Goal: Task Accomplishment & Management: Use online tool/utility

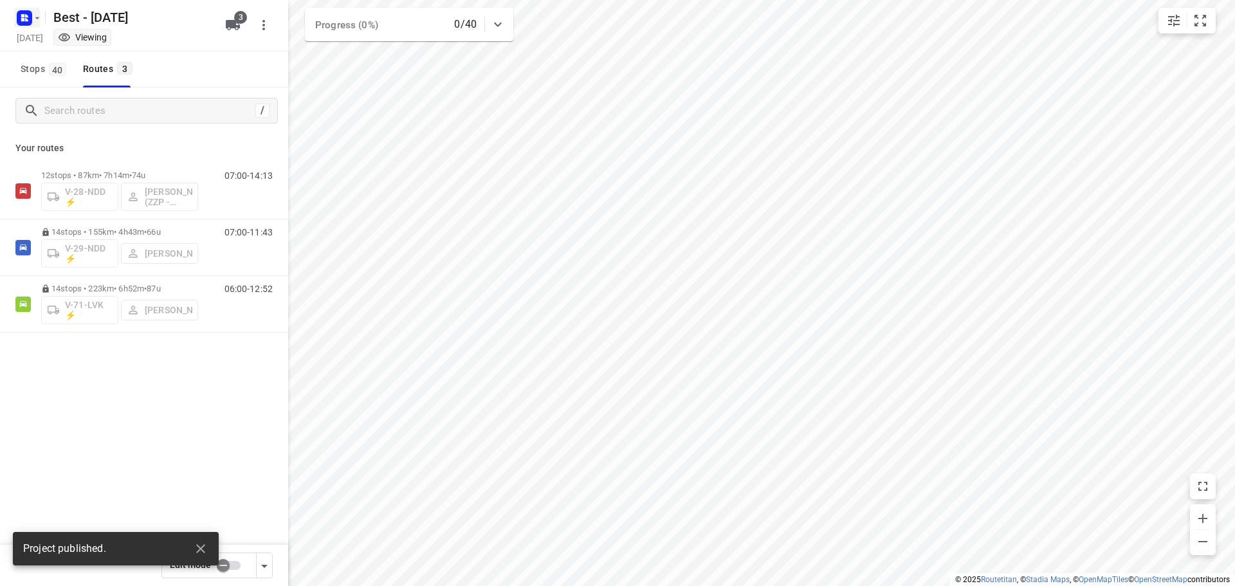
click at [21, 15] on rect "button" at bounding box center [24, 17] width 15 height 15
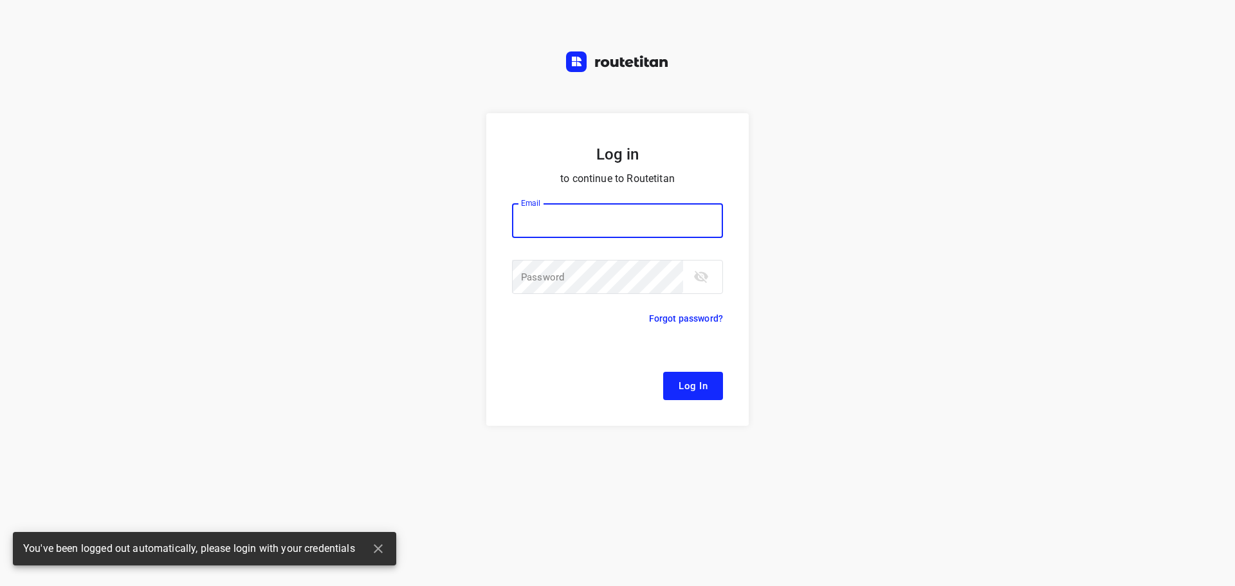
click at [35, 48] on div "Log in to continue to Routetitan Email Email ​ Password Password ​ Forgot passw…" at bounding box center [617, 293] width 1235 height 586
click at [557, 229] on input "email" at bounding box center [617, 220] width 211 height 35
type input "[EMAIL_ADDRESS][DOMAIN_NAME]"
click at [689, 385] on span "Log In" at bounding box center [693, 386] width 29 height 17
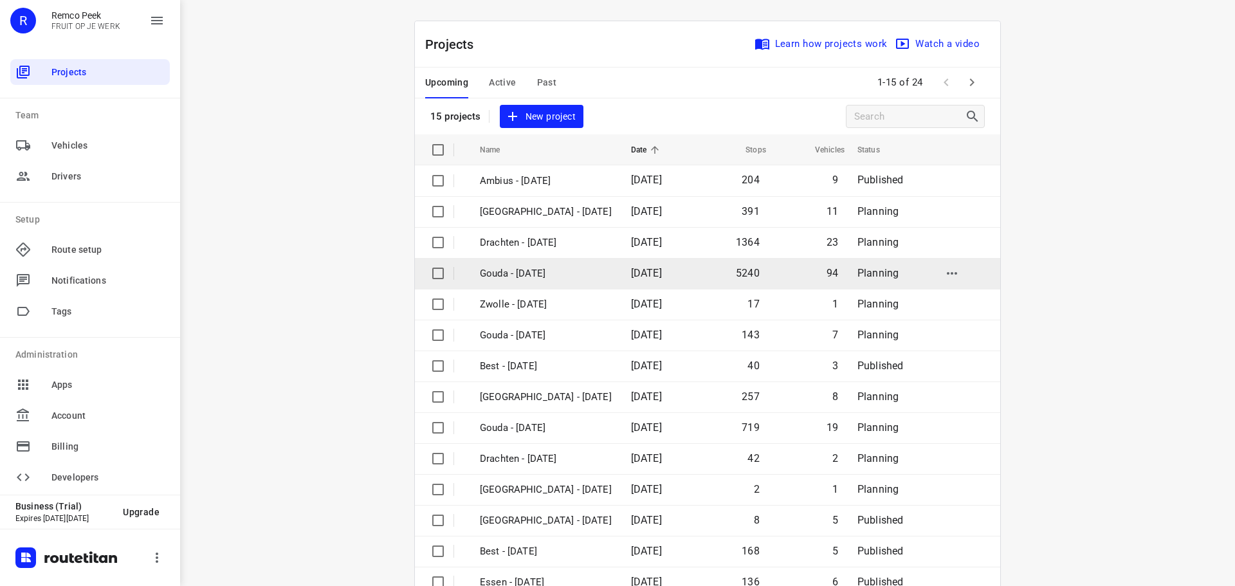
scroll to position [64, 0]
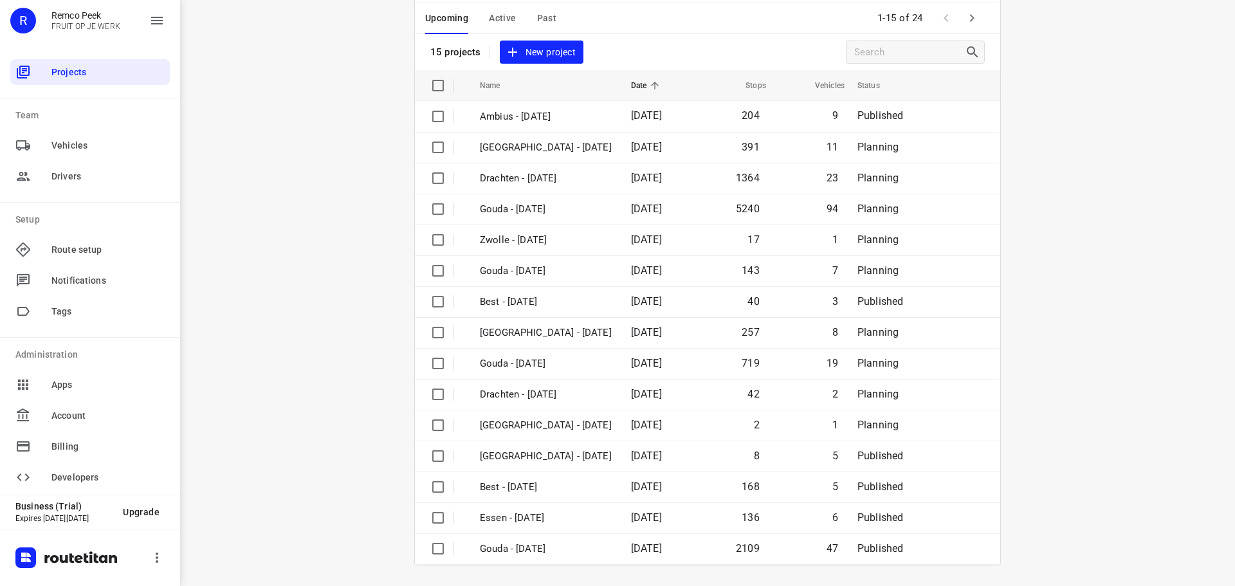
click at [970, 22] on icon "button" at bounding box center [971, 17] width 15 height 15
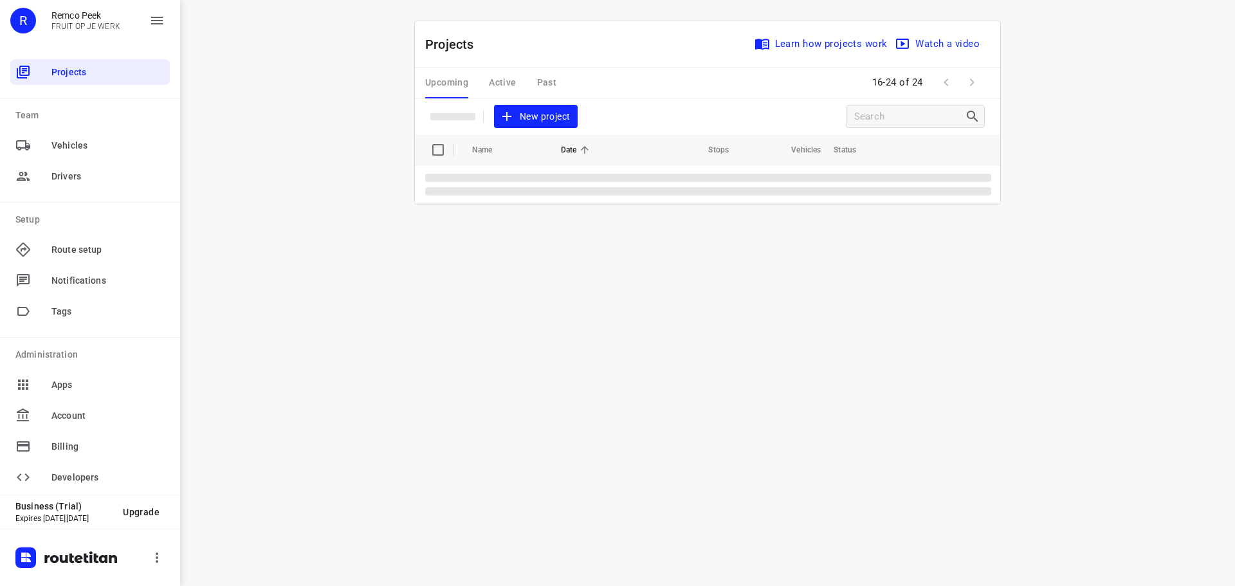
scroll to position [0, 0]
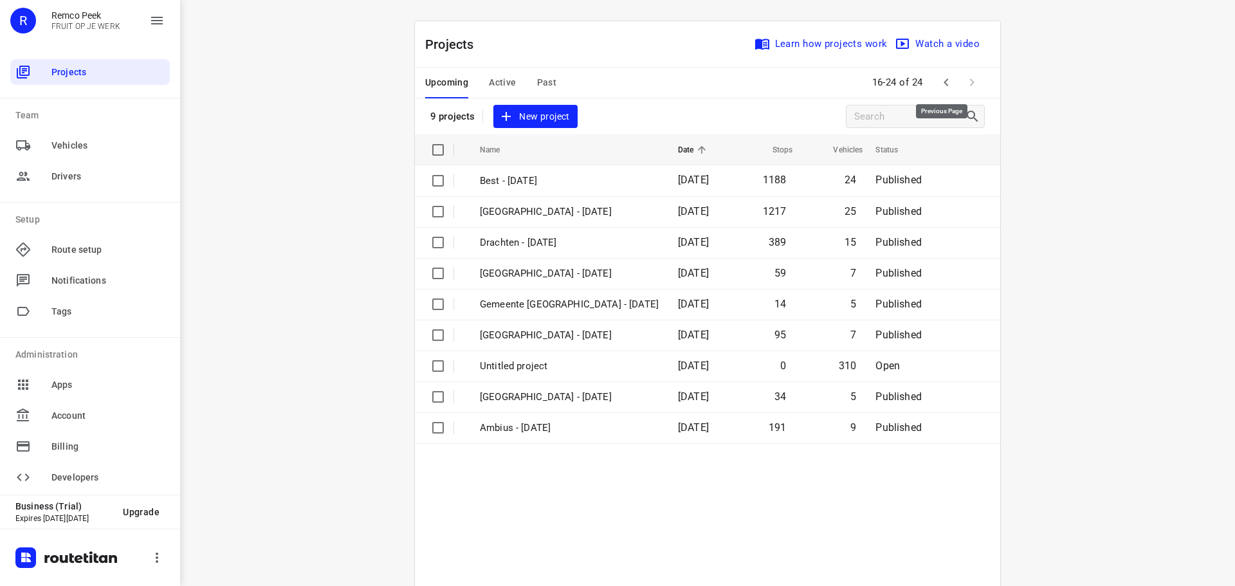
click at [944, 86] on icon "button" at bounding box center [946, 82] width 15 height 15
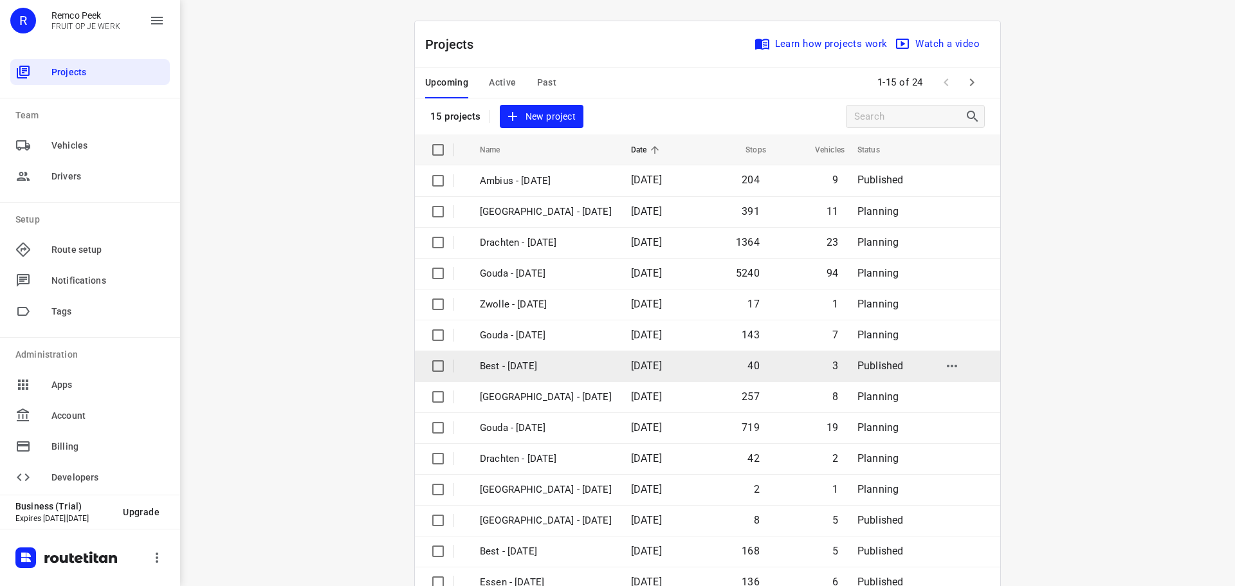
click at [491, 363] on p "Best - [DATE]" at bounding box center [546, 366] width 132 height 15
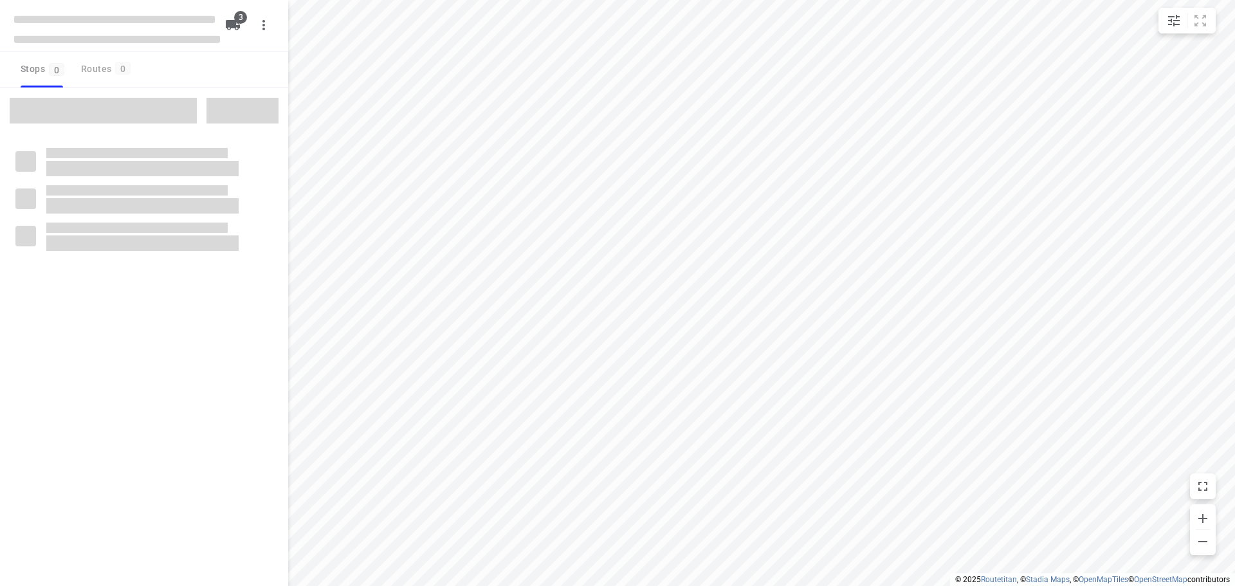
checkbox input "true"
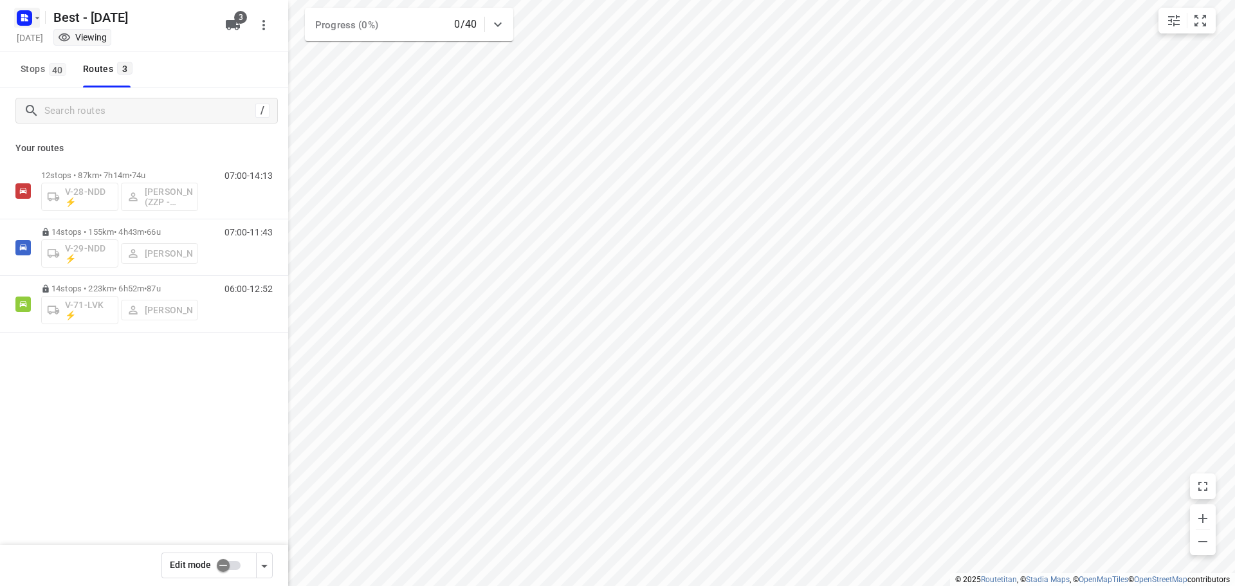
click at [32, 10] on icon "button" at bounding box center [24, 18] width 21 height 21
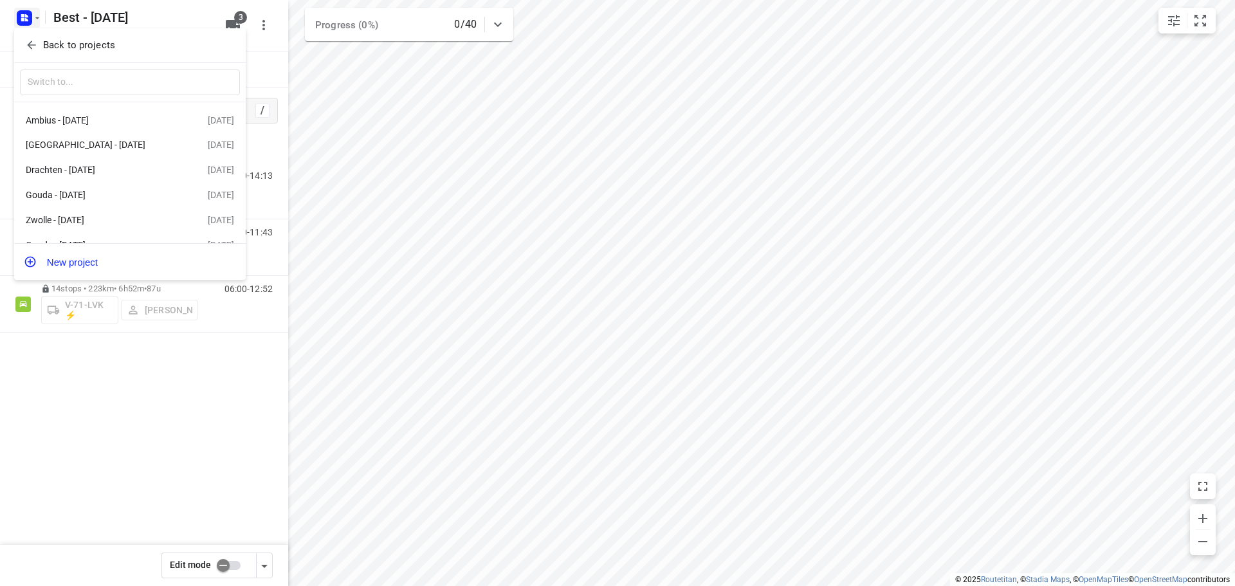
click at [27, 62] on div "Back to projects" at bounding box center [130, 45] width 232 height 35
click at [30, 50] on icon "button" at bounding box center [31, 45] width 13 height 13
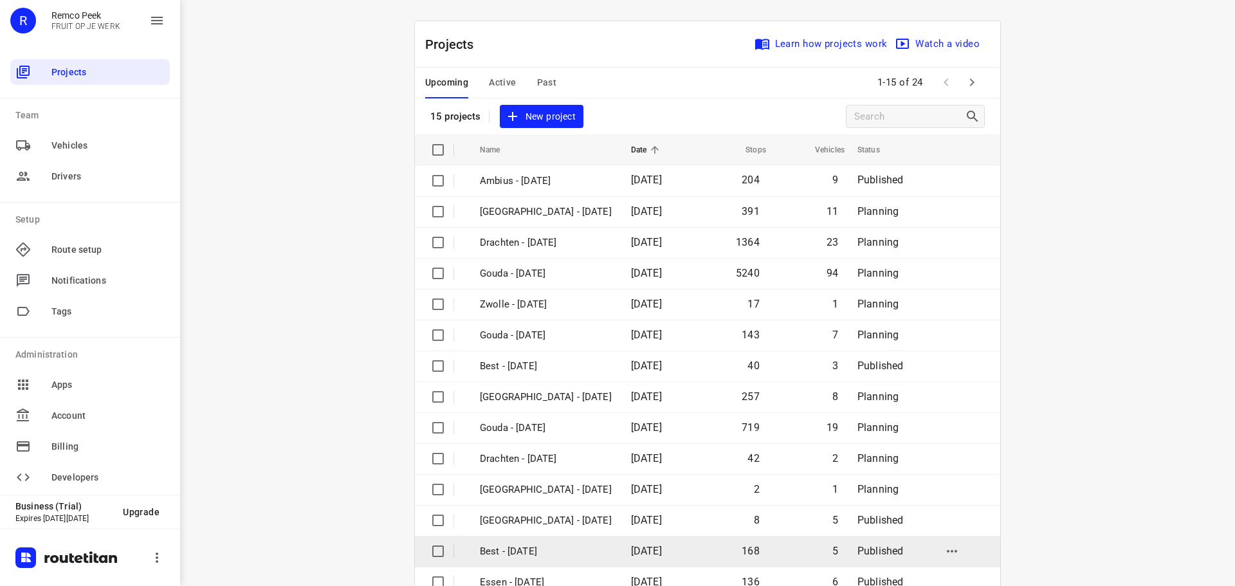
click at [566, 557] on p "Best - [DATE]" at bounding box center [546, 551] width 132 height 15
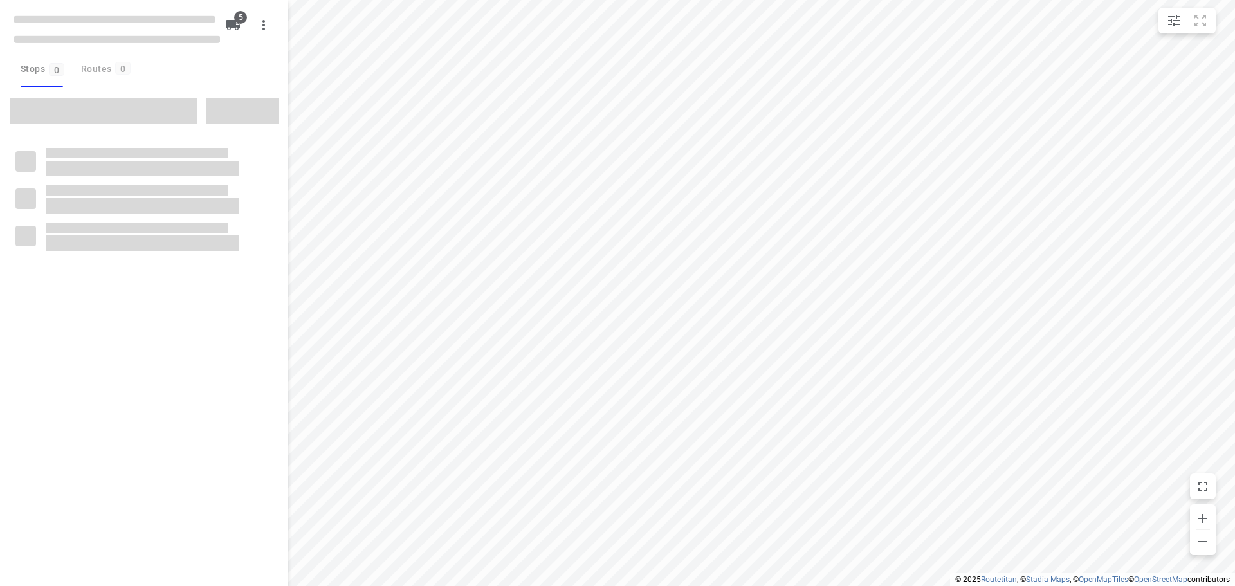
checkbox input "true"
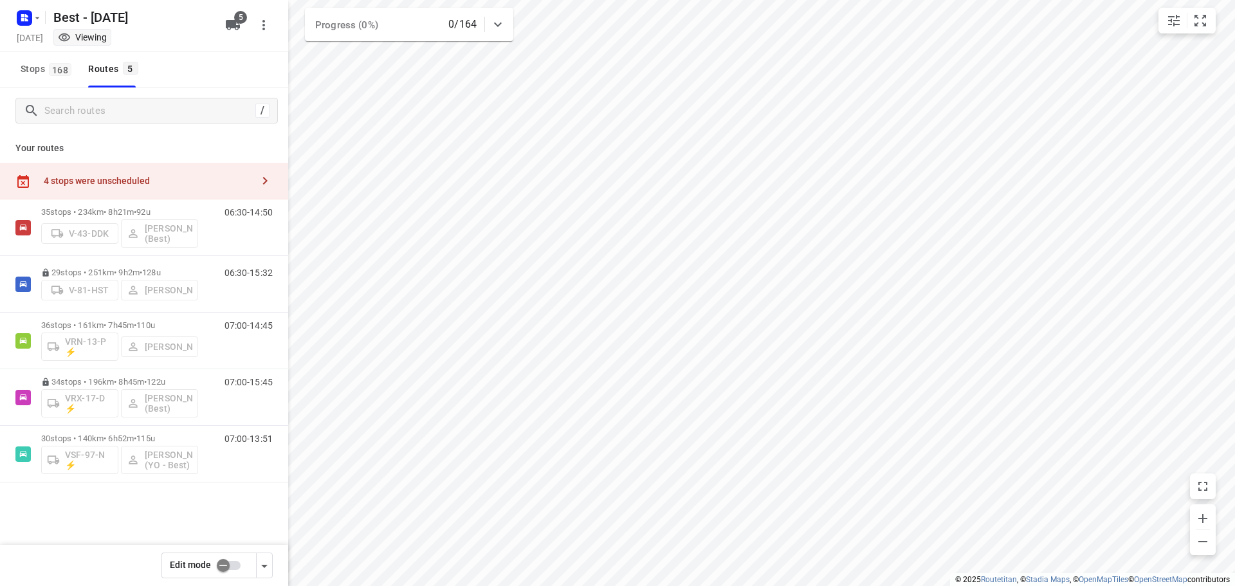
click at [176, 176] on div "4 stops were unscheduled" at bounding box center [148, 181] width 208 height 10
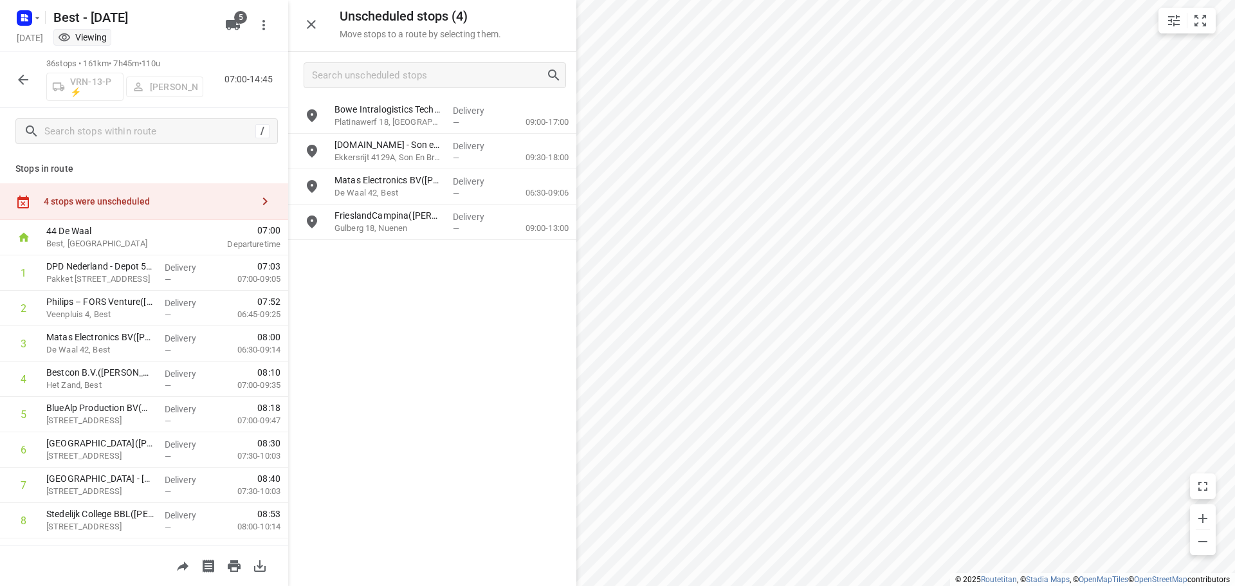
click at [23, 82] on icon "button" at bounding box center [23, 80] width 10 height 10
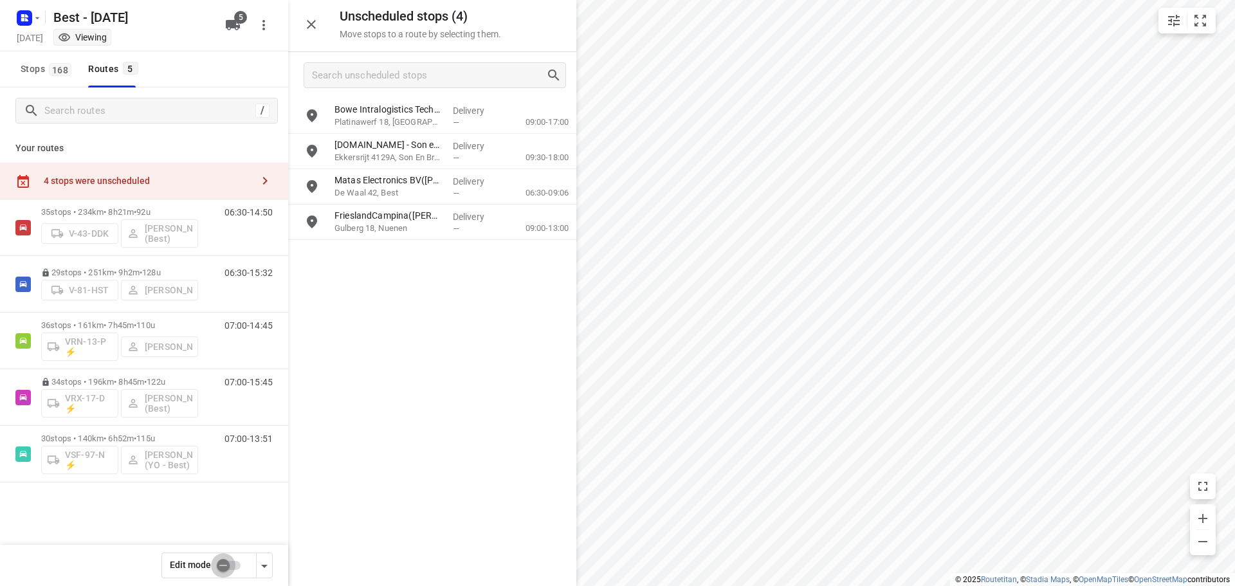
click at [221, 555] on input "checkbox" at bounding box center [223, 565] width 73 height 24
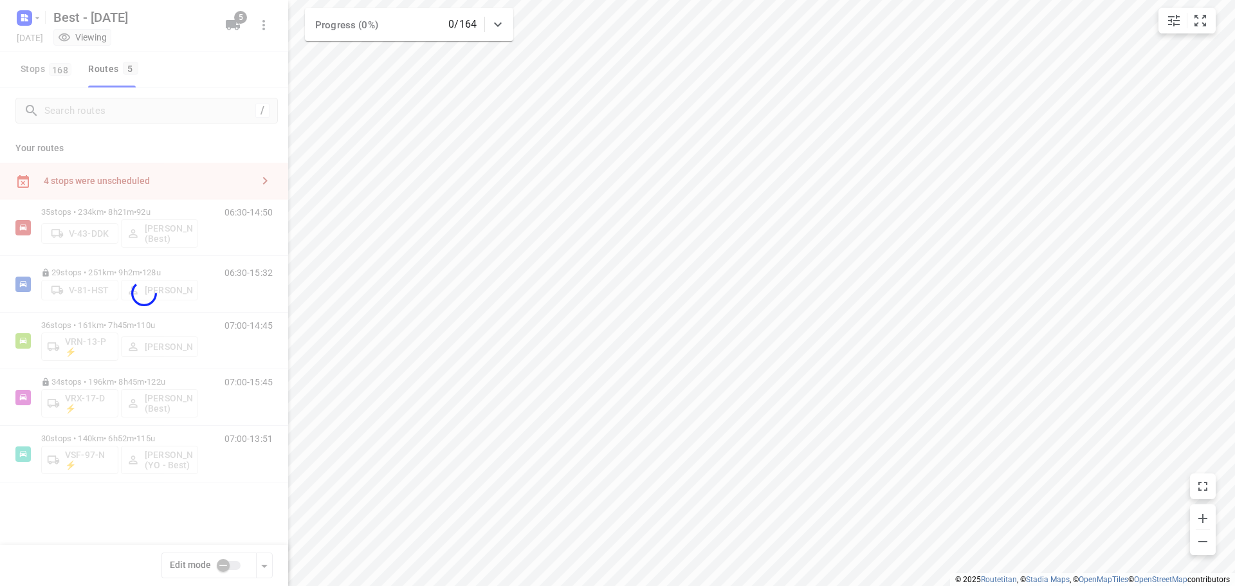
checkbox input "true"
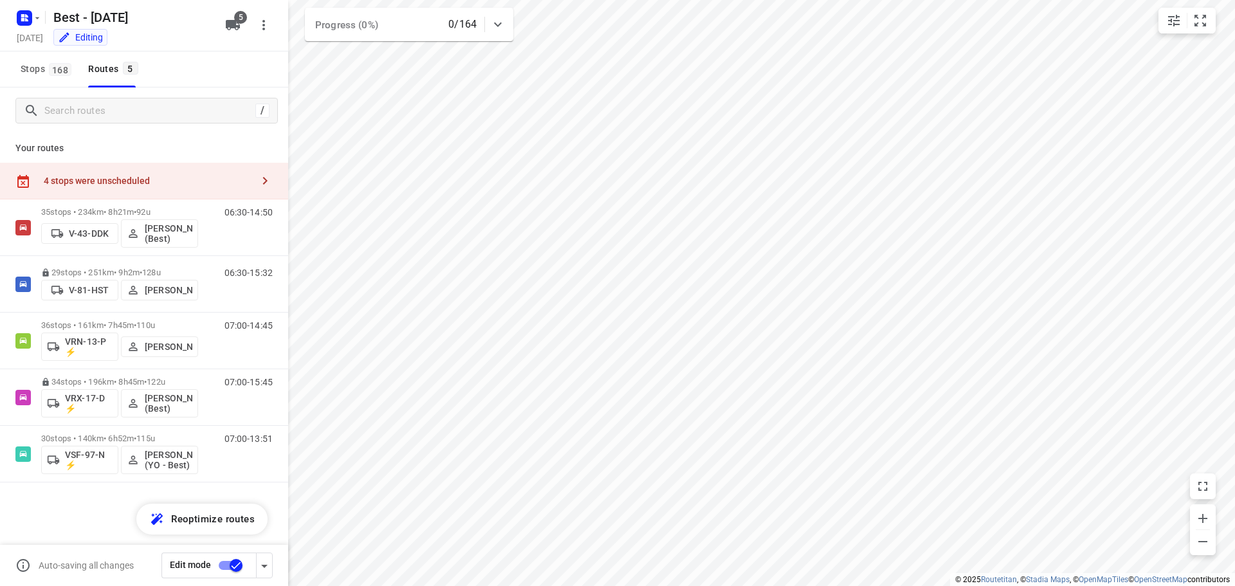
click at [170, 190] on div "4 stops were unscheduled" at bounding box center [144, 181] width 288 height 37
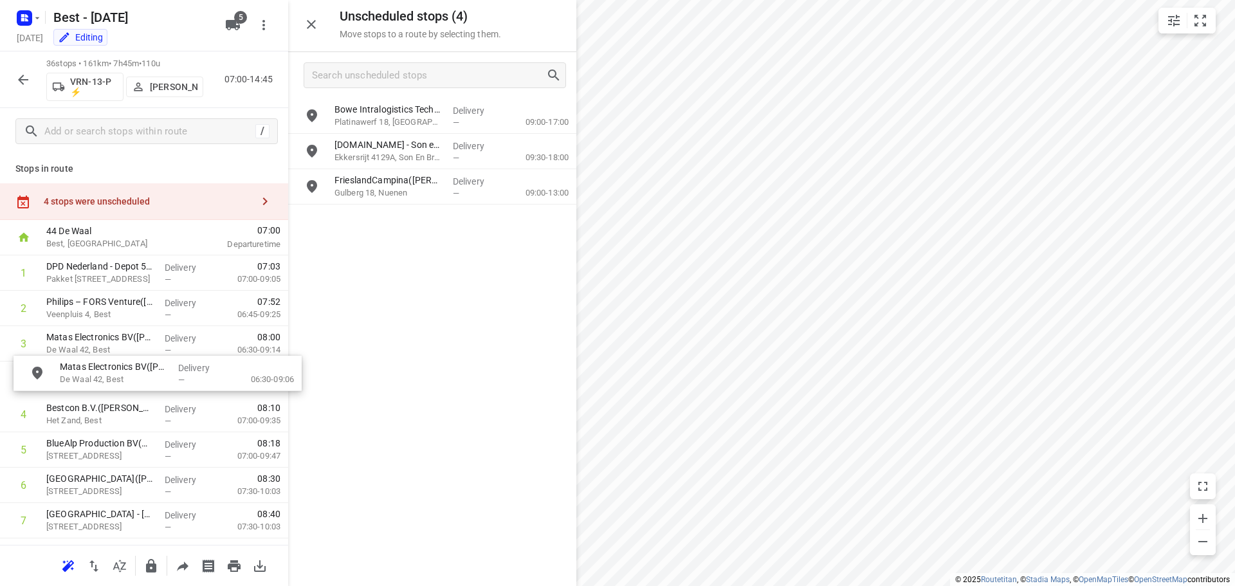
drag, startPoint x: 415, startPoint y: 183, endPoint x: 131, endPoint y: 372, distance: 341.5
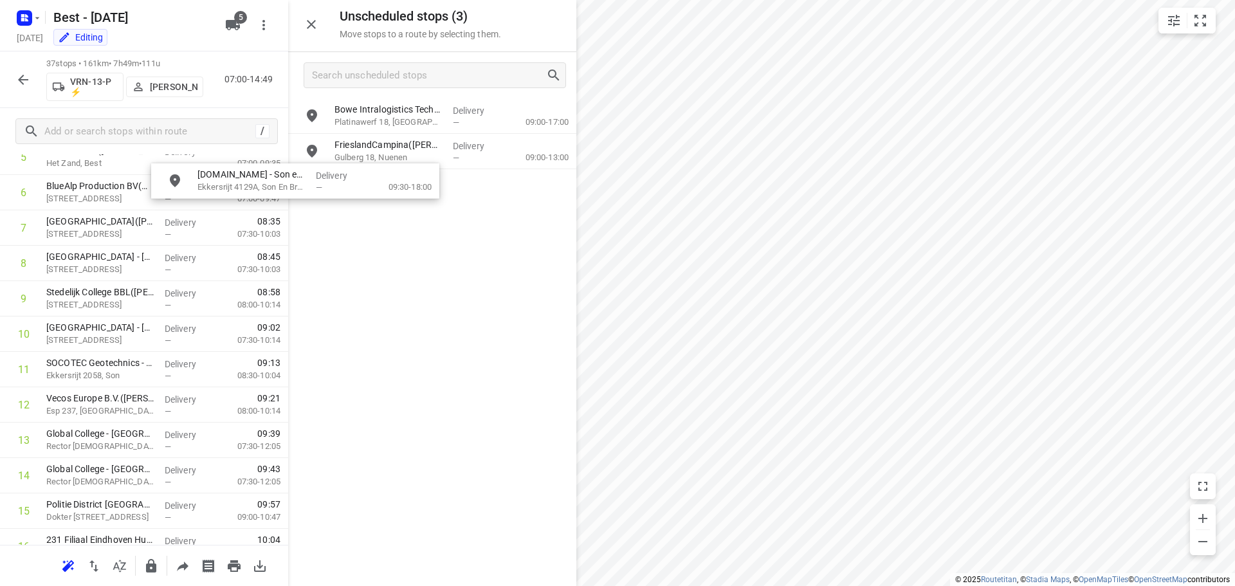
scroll to position [244, 0]
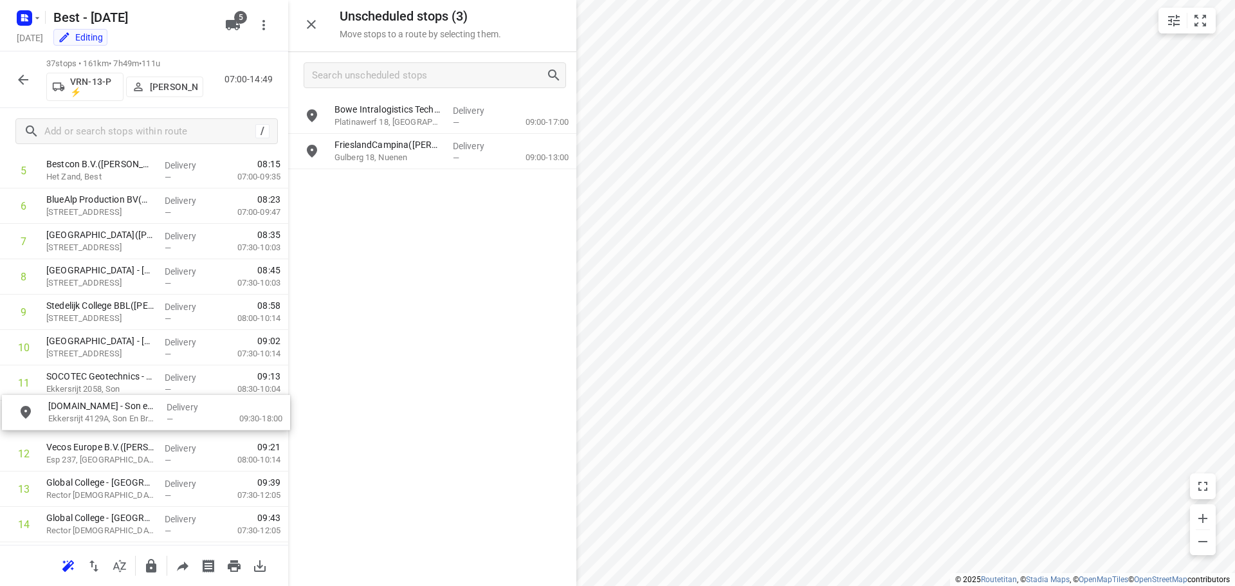
drag, startPoint x: 369, startPoint y: 155, endPoint x: 73, endPoint y: 423, distance: 399.5
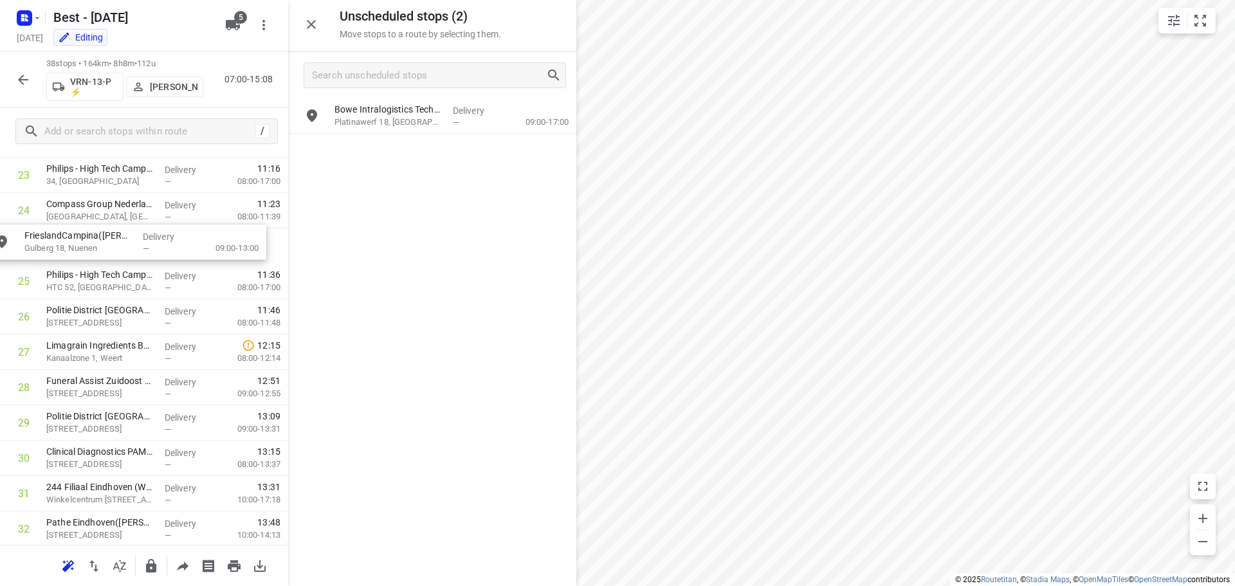
scroll to position [870, 0]
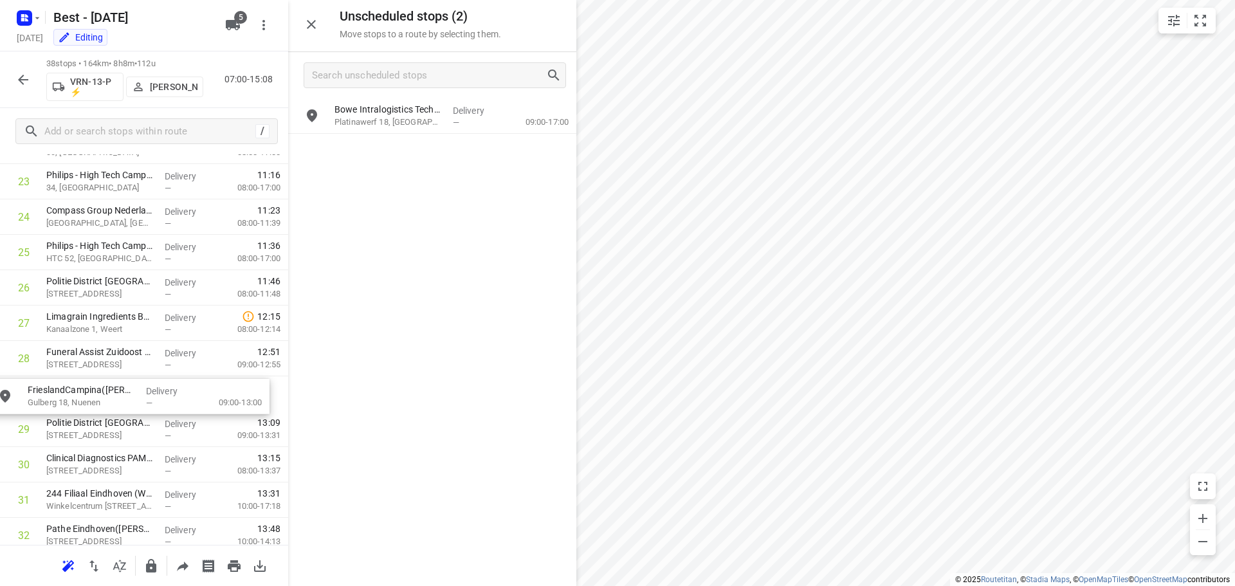
drag, startPoint x: 394, startPoint y: 157, endPoint x: 84, endPoint y: 401, distance: 394.5
click at [306, 22] on icon "button" at bounding box center [311, 24] width 15 height 15
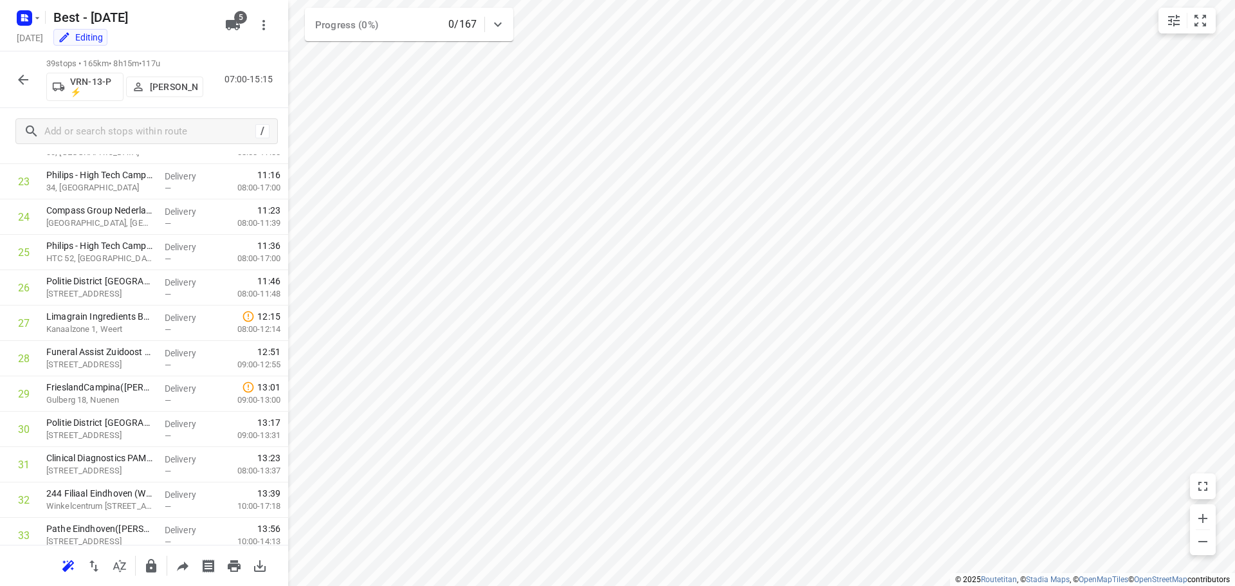
click at [26, 81] on icon "button" at bounding box center [22, 79] width 15 height 15
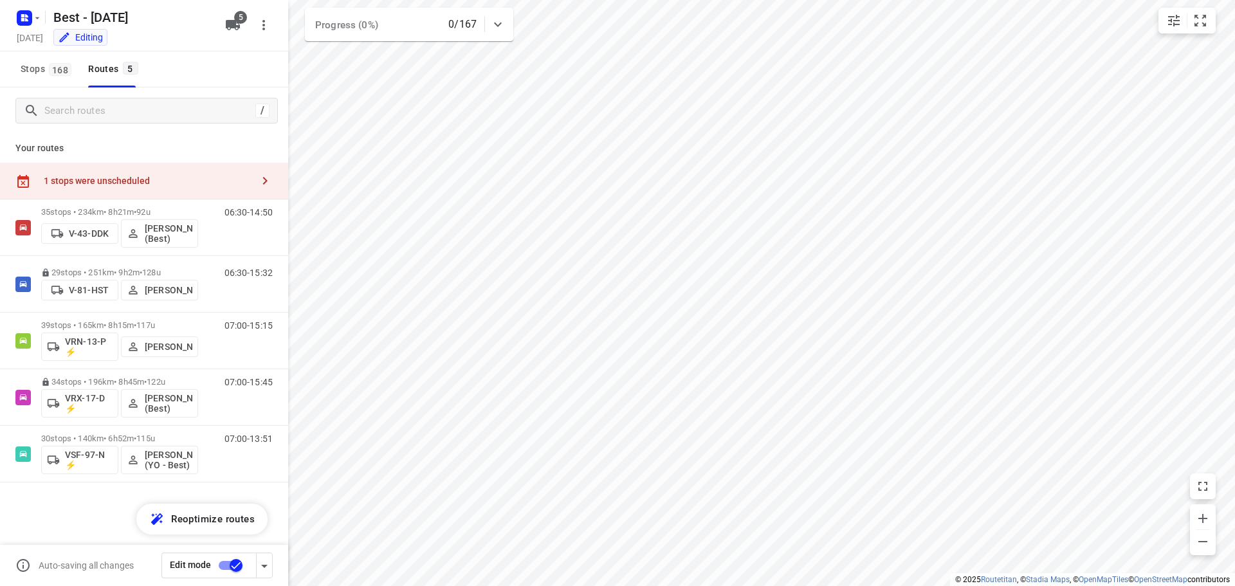
click at [229, 562] on input "checkbox" at bounding box center [235, 565] width 73 height 24
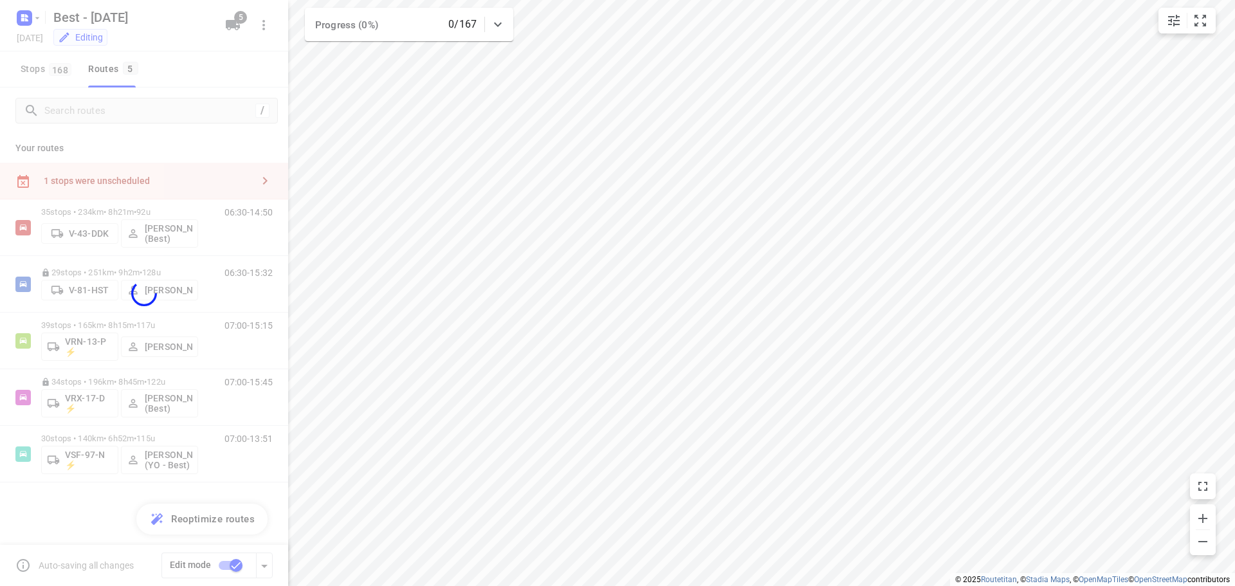
checkbox input "false"
